Goal: Navigation & Orientation: Find specific page/section

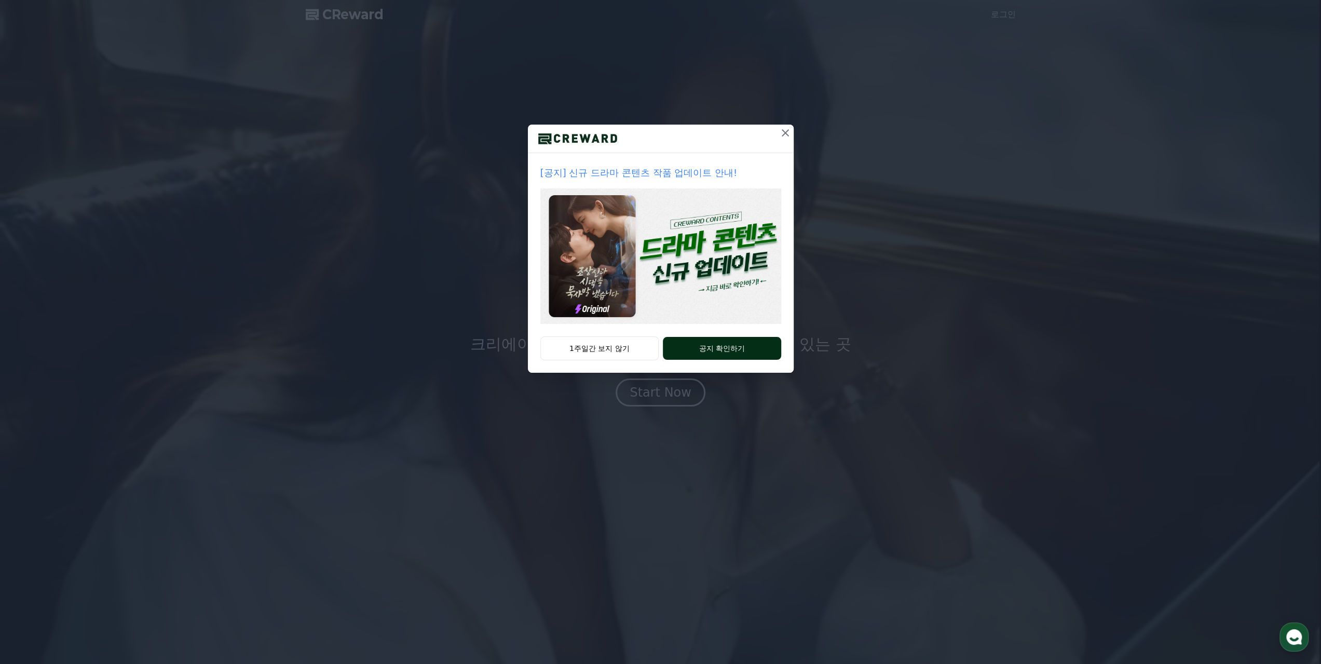
click at [704, 344] on button "공지 확인하기" at bounding box center [722, 348] width 118 height 23
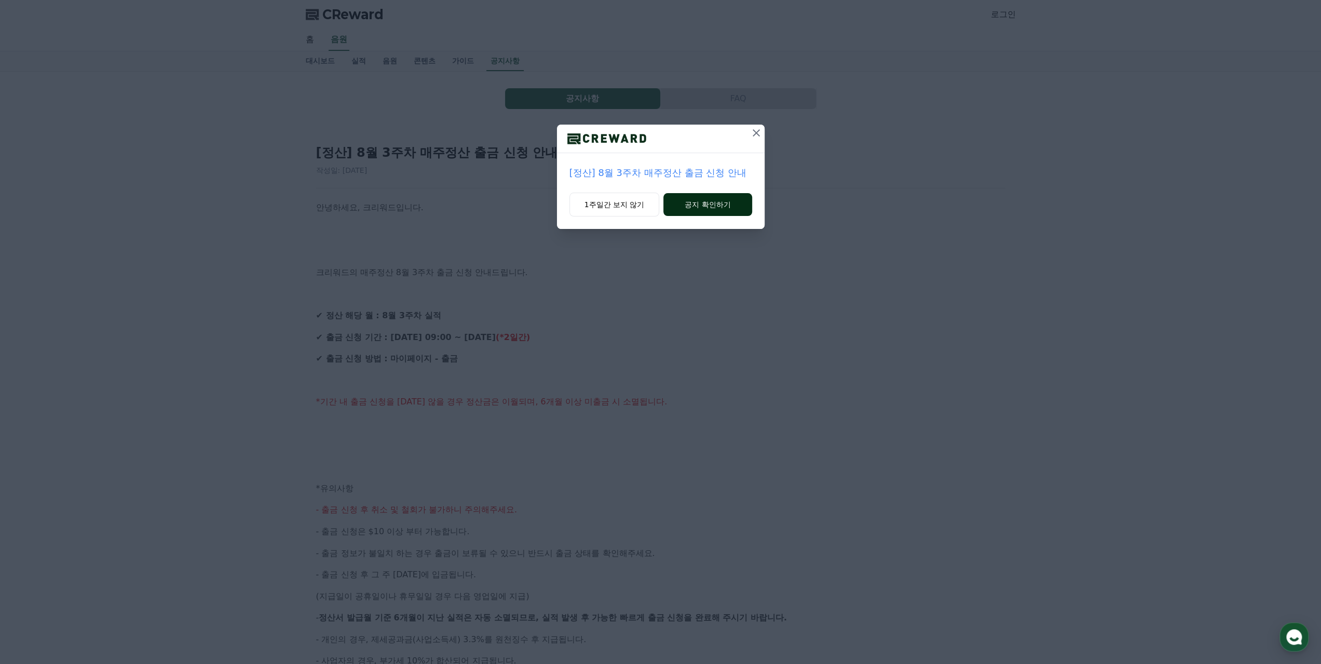
click at [699, 209] on button "공지 확인하기" at bounding box center [707, 204] width 88 height 23
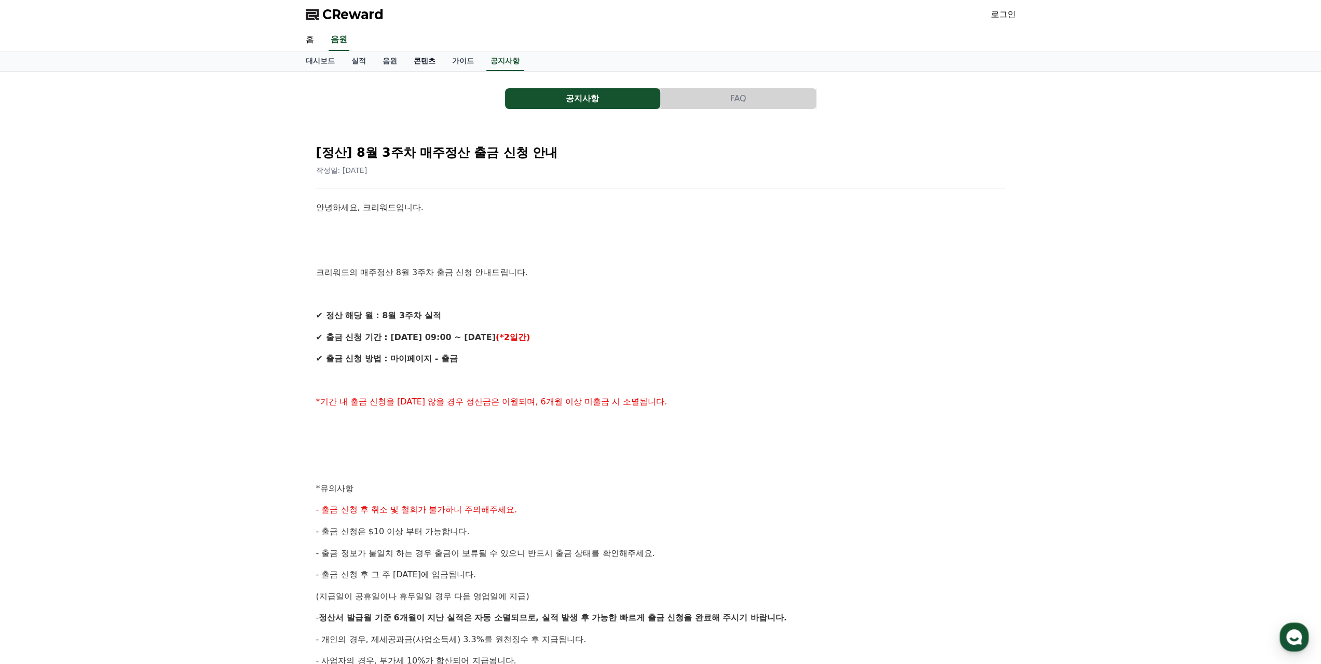
click at [427, 63] on link "콘텐츠" at bounding box center [424, 61] width 38 height 20
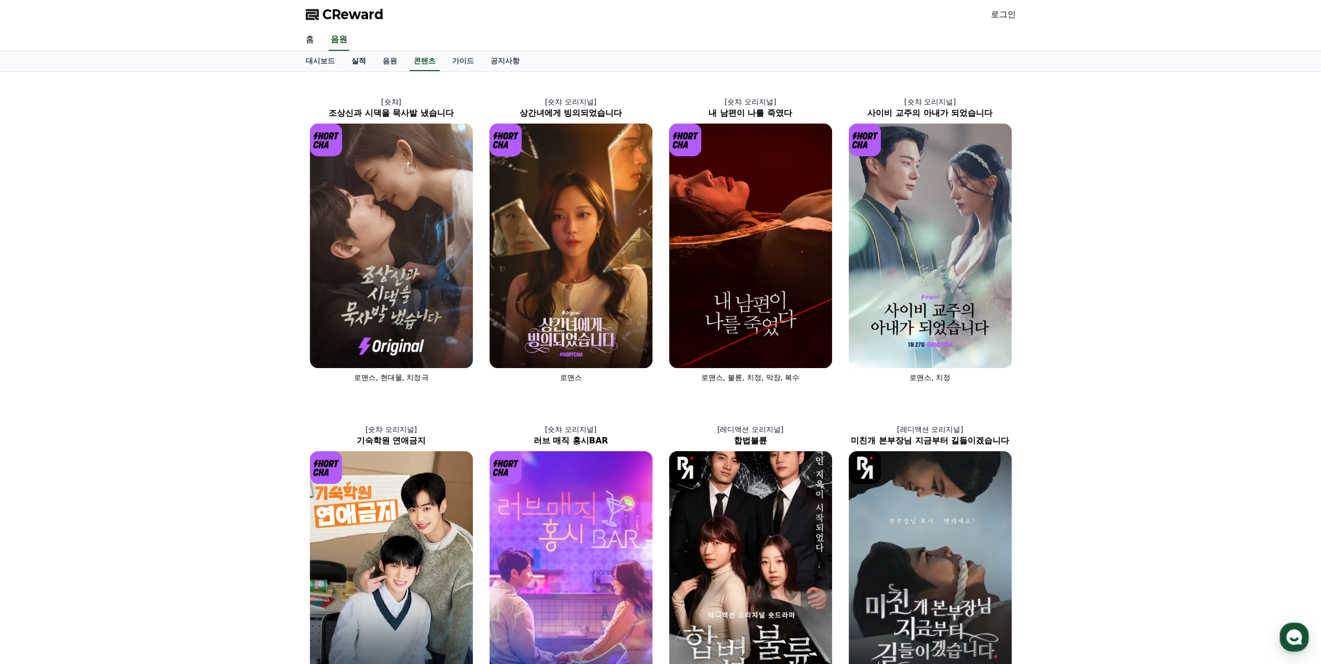
click at [356, 63] on link "실적" at bounding box center [358, 61] width 31 height 20
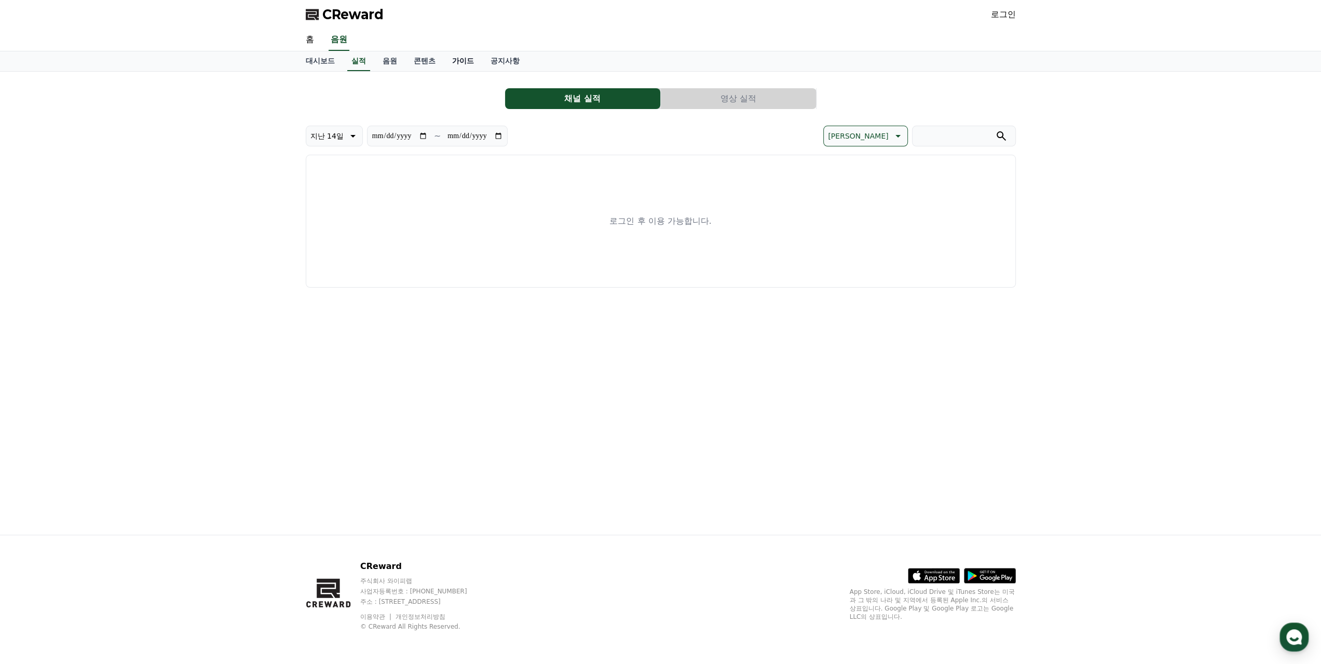
click at [474, 64] on link "가이드" at bounding box center [463, 61] width 38 height 20
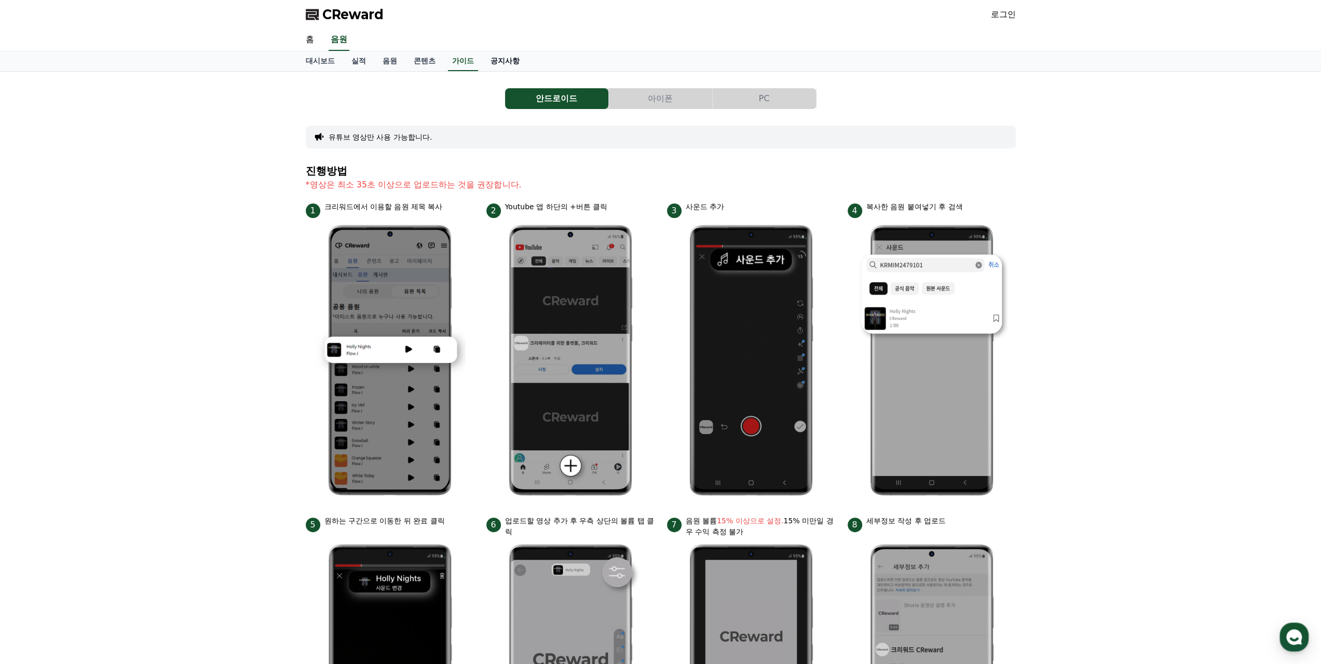
click at [507, 63] on link "공지사항" at bounding box center [505, 61] width 46 height 20
